Goal: Information Seeking & Learning: Learn about a topic

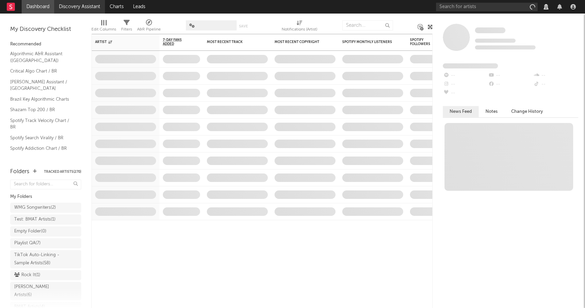
click at [69, 5] on link "Discovery Assistant" at bounding box center [79, 7] width 51 height 14
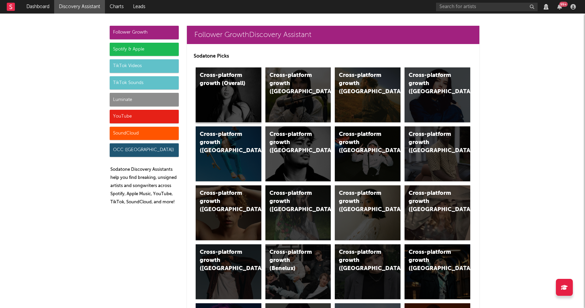
click at [222, 101] on div "Cross-platform growth (Overall)" at bounding box center [229, 94] width 66 height 55
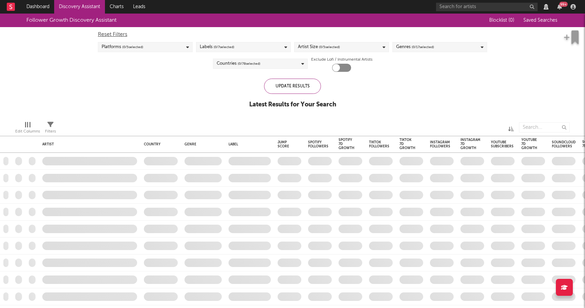
checkbox input "true"
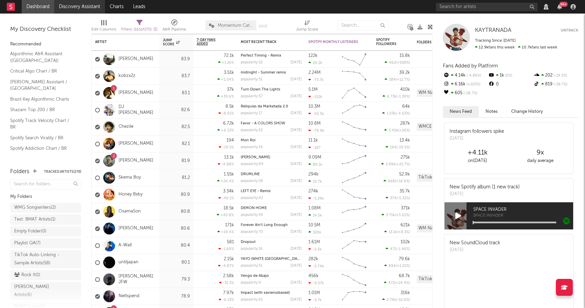
click at [76, 8] on link "Discovery Assistant" at bounding box center [79, 7] width 51 height 14
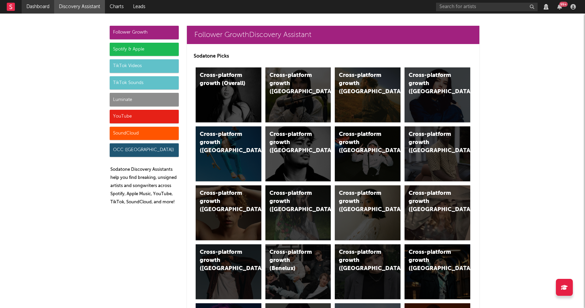
click at [29, 2] on link "Dashboard" at bounding box center [38, 7] width 33 height 14
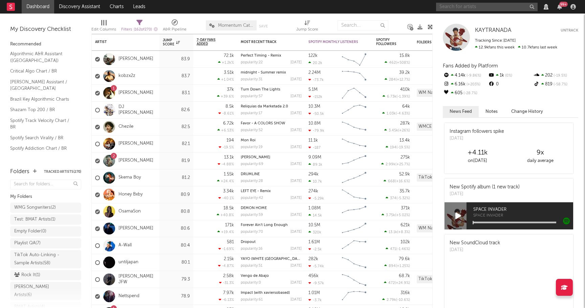
click at [473, 6] on input "text" at bounding box center [487, 7] width 102 height 8
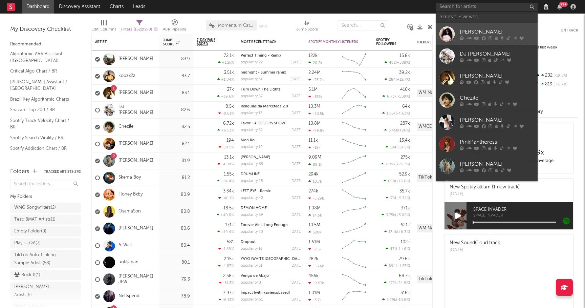
click at [474, 40] on link "Charli xcx" at bounding box center [487, 34] width 102 height 22
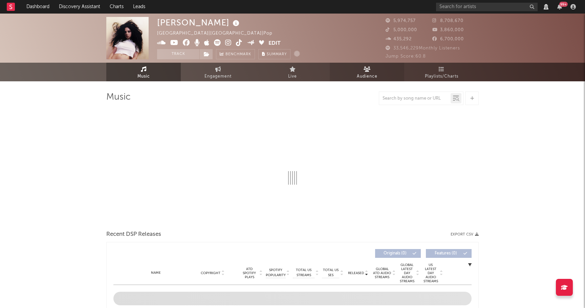
click at [366, 72] on span "Audience" at bounding box center [367, 76] width 21 height 8
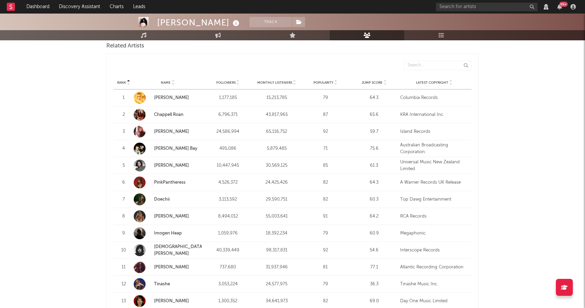
scroll to position [250, 0]
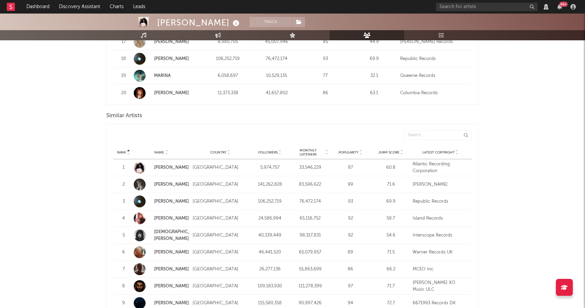
scroll to position [575, 0]
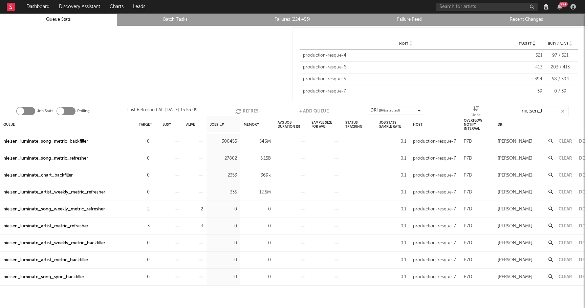
click at [540, 22] on link "Recent Changes" at bounding box center [527, 20] width 110 height 8
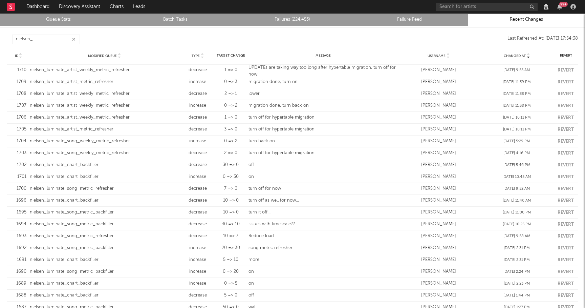
click at [76, 41] on button "button" at bounding box center [73, 39] width 5 height 6
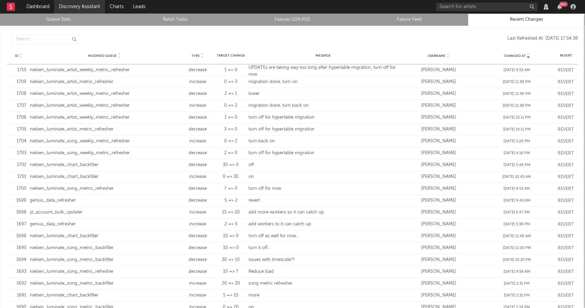
click at [62, 13] on link "Discovery Assistant" at bounding box center [79, 7] width 51 height 14
